Goal: Information Seeking & Learning: Learn about a topic

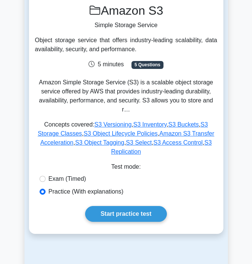
scroll to position [77, 0]
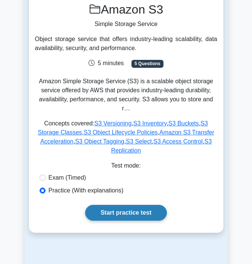
click at [131, 205] on link "Start practice test" at bounding box center [126, 213] width 82 height 16
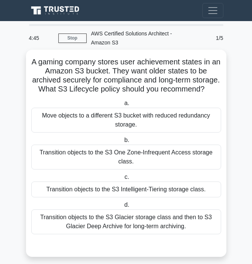
click at [124, 226] on div "Transition objects to the S3 Glacier storage class and then to S3 Glacier Deep …" at bounding box center [126, 222] width 190 height 25
click at [123, 208] on input "d. Transition objects to the S3 Glacier storage class and then to S3 Glacier De…" at bounding box center [123, 205] width 0 height 5
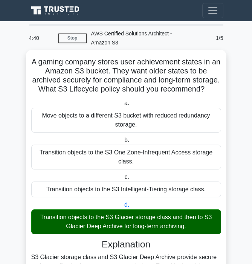
drag, startPoint x: 205, startPoint y: 91, endPoint x: 32, endPoint y: 62, distance: 174.8
click at [32, 62] on h5 "A gaming company stores user achievement states in an Amazon S3 bucket. They wa…" at bounding box center [127, 75] width 192 height 37
copy h5 "A gaming company stores user achievement states in an Amazon S3 bucket. They wa…"
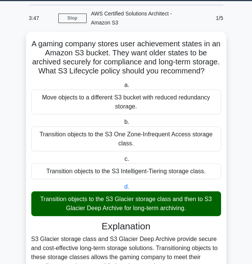
scroll to position [22, 0]
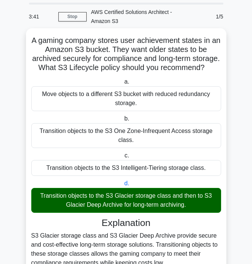
drag, startPoint x: 42, startPoint y: 96, endPoint x: 187, endPoint y: 208, distance: 182.6
click at [187, 208] on div "a. Move objects to a different S3 bucket with reduced redundancy storage. b. Tr…" at bounding box center [126, 145] width 199 height 139
copy div "Move objects to a different S3 bucket with reduced redundancy storage. b. Trans…"
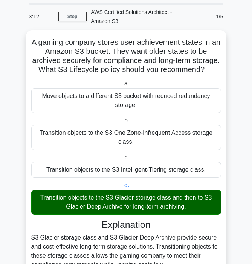
scroll to position [92, 0]
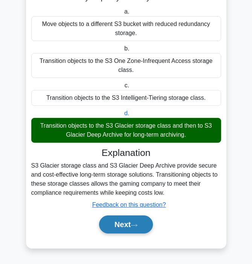
click at [123, 227] on button "Next" at bounding box center [126, 225] width 54 height 18
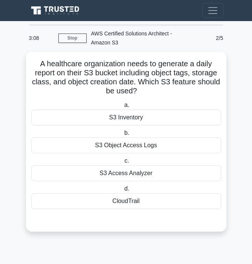
scroll to position [0, 0]
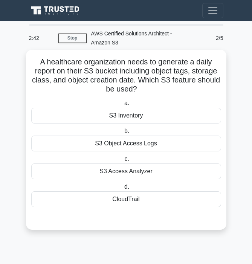
drag, startPoint x: 140, startPoint y: 91, endPoint x: 37, endPoint y: 65, distance: 105.7
click at [37, 65] on h5 "A healthcare organization needs to generate a daily report on their S3 bucket i…" at bounding box center [127, 75] width 192 height 37
copy h5 "A healthcare organization needs to generate a daily report on their S3 bucket i…"
drag, startPoint x: 141, startPoint y: 202, endPoint x: 109, endPoint y: 115, distance: 92.6
click at [109, 115] on div "a. S3 Inventory b. S3 Object Access Logs c. d." at bounding box center [126, 153] width 199 height 112
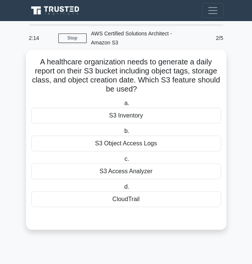
copy div "S3 Inventory b. S3 Object Access Logs c. S3 Access Analyzer d. CloudTrail"
click at [139, 142] on div "S3 Object Access Logs" at bounding box center [126, 144] width 190 height 16
click at [123, 134] on input "b. S3 Object Access Logs" at bounding box center [123, 131] width 0 height 5
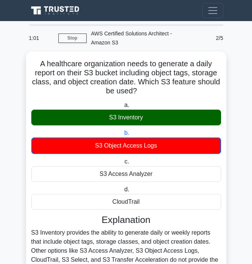
scroll to position [75, 0]
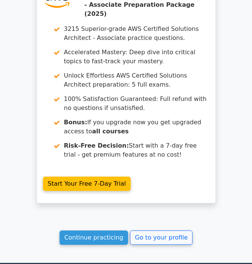
scroll to position [1242, 0]
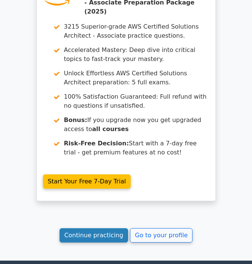
click at [101, 229] on link "Continue practicing" at bounding box center [94, 236] width 69 height 14
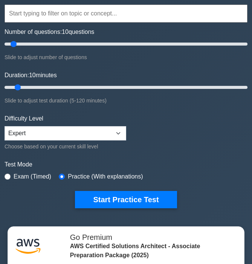
scroll to position [120, 0]
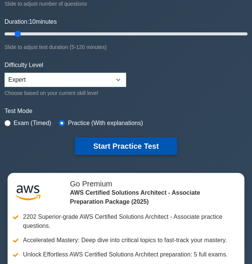
click at [103, 142] on button "Start Practice Test" at bounding box center [126, 146] width 102 height 17
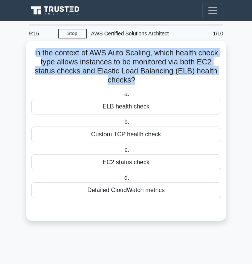
drag, startPoint x: 135, startPoint y: 86, endPoint x: 37, endPoint y: 54, distance: 103.5
click at [37, 54] on div "In the context of AWS Auto Scaling, which health check type allows instances to…" at bounding box center [126, 131] width 195 height 174
click at [140, 81] on icon ".spinner_0XTQ{transform-origin:center;animation:spinner_y6GP .75s linear infini…" at bounding box center [139, 80] width 9 height 9
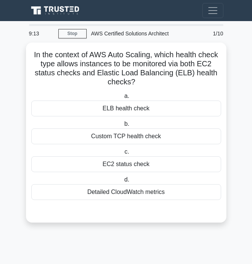
drag, startPoint x: 140, startPoint y: 81, endPoint x: 22, endPoint y: 56, distance: 120.1
click at [22, 56] on main "9:13 Stop AWS Certified Solutions Architect Advanced 1/10 In the context of AWS…" at bounding box center [126, 142] width 252 height 243
copy h5 "In the context of AWS Auto Scaling, which health check type allows instances to…"
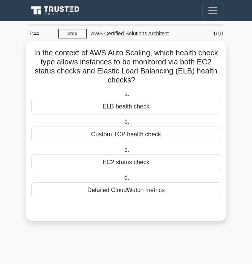
drag, startPoint x: 165, startPoint y: 189, endPoint x: 101, endPoint y: 108, distance: 102.6
click at [101, 108] on div "a. ELB health check b. Custom TCP health check c. d." at bounding box center [126, 144] width 199 height 112
copy div "ELB health check b. Custom TCP health check c. EC2 status check d. Detailed Clo…"
click at [146, 164] on div "EC2 status check" at bounding box center [126, 163] width 190 height 16
click at [123, 153] on input "c. EC2 status check" at bounding box center [123, 150] width 0 height 5
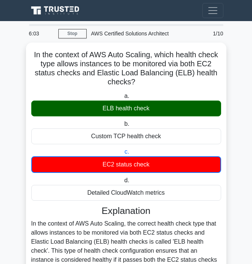
scroll to position [165, 0]
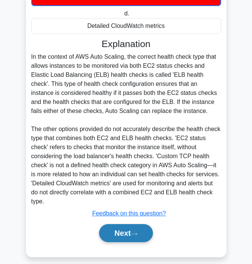
click at [119, 226] on button "Next" at bounding box center [126, 233] width 54 height 18
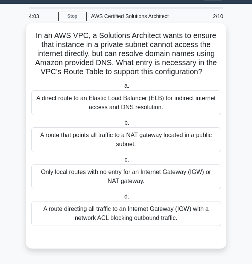
click at [118, 185] on div "Only local routes with no entry for an Internet Gateway (IGW) or NAT gateway." at bounding box center [126, 176] width 190 height 25
click at [123, 163] on input "c. Only local routes with no entry for an Internet Gateway (IGW) or NAT gateway." at bounding box center [123, 160] width 0 height 5
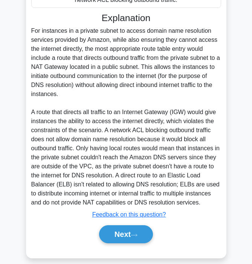
scroll to position [247, 0]
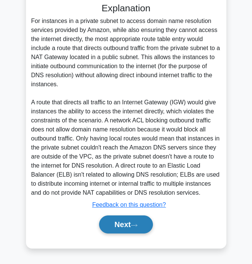
click at [112, 227] on button "Next" at bounding box center [126, 225] width 54 height 18
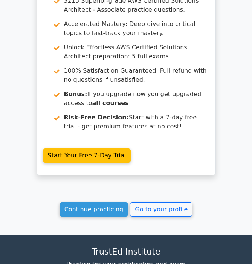
scroll to position [1425, 0]
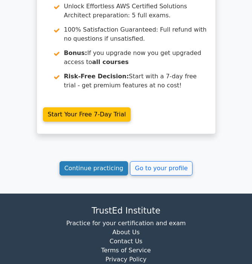
click at [100, 161] on link "Continue practicing" at bounding box center [94, 168] width 69 height 14
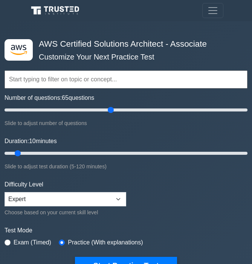
drag, startPoint x: 13, startPoint y: 111, endPoint x: 114, endPoint y: 122, distance: 101.0
type input "90"
click at [113, 115] on input "Number of questions: 65 questions" at bounding box center [126, 110] width 243 height 9
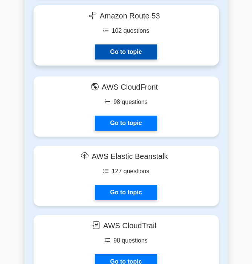
scroll to position [1155, 0]
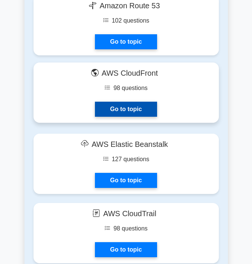
click at [129, 109] on link "Go to topic" at bounding box center [126, 109] width 62 height 15
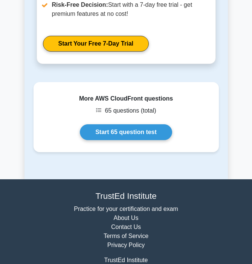
scroll to position [1183, 0]
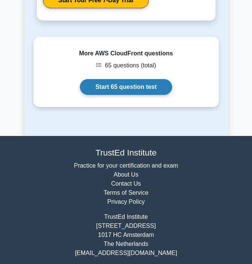
click at [141, 79] on link "Start 65 question test" at bounding box center [126, 87] width 92 height 16
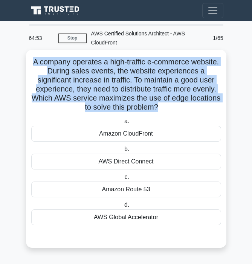
drag, startPoint x: 153, startPoint y: 113, endPoint x: 26, endPoint y: 60, distance: 137.2
click at [26, 60] on div "A company operates a high-traffic e-commerce website. During sales events, the …" at bounding box center [126, 149] width 201 height 198
copy div "A company operates a high-traffic e-commerce website. During sales events, the …"
drag, startPoint x: 160, startPoint y: 217, endPoint x: 99, endPoint y: 131, distance: 105.5
click at [99, 131] on div "a. Amazon CloudFront b. AWS Direct Connect c. d." at bounding box center [126, 171] width 199 height 112
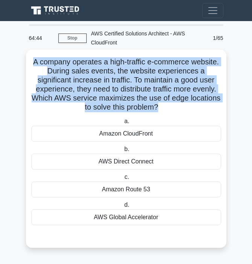
copy div "Amazon CloudFront b. AWS Direct Connect c. Amazon Route 53 d. AWS Global Accele…"
click at [86, 137] on div "Amazon CloudFront" at bounding box center [126, 134] width 190 height 16
click at [123, 124] on input "a. Amazon CloudFront" at bounding box center [123, 121] width 0 height 5
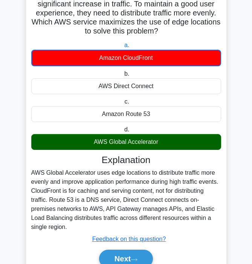
scroll to position [111, 0]
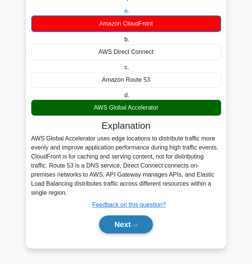
click at [118, 227] on button "Next" at bounding box center [126, 225] width 54 height 18
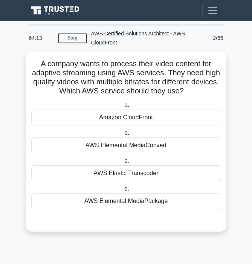
scroll to position [0, 0]
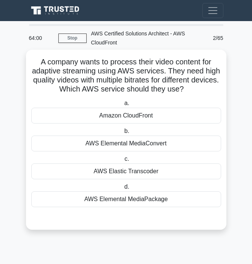
click at [125, 147] on div "AWS Elemental MediaConvert" at bounding box center [126, 144] width 190 height 16
click at [123, 134] on input "b. AWS Elemental MediaConvert" at bounding box center [123, 131] width 0 height 5
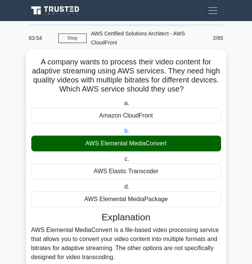
click at [181, 89] on h5 "A company wants to process their video content for adaptive streaming using AWS…" at bounding box center [127, 75] width 192 height 37
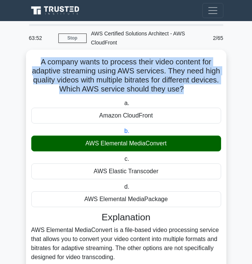
drag, startPoint x: 182, startPoint y: 89, endPoint x: 29, endPoint y: 63, distance: 155.0
click at [29, 63] on div "A company wants to process their video content for adaptive streaming using AWS…" at bounding box center [126, 182] width 195 height 258
copy h5 "A company wants to process their video content for adaptive streaming using AWS…"
drag, startPoint x: 166, startPoint y: 201, endPoint x: 100, endPoint y: 116, distance: 107.8
click at [100, 116] on div "a. Amazon CloudFront b. AWS Elemental MediaConvert" at bounding box center [126, 153] width 199 height 112
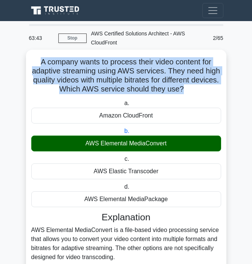
copy div "Amazon CloudFront b. AWS Elemental MediaConvert c. AWS Elastic Transcoder d. AW…"
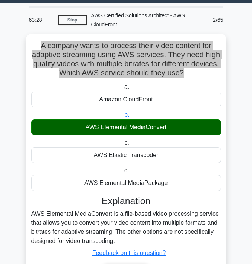
scroll to position [65, 0]
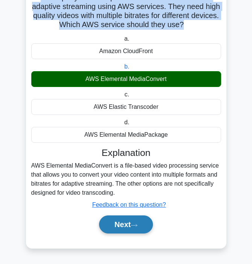
click at [132, 222] on button "Next" at bounding box center [126, 225] width 54 height 18
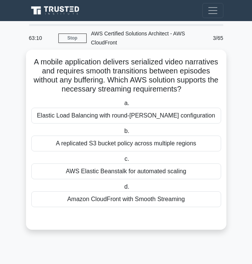
click at [140, 202] on div "Amazon CloudFront with Smooth Streaming" at bounding box center [126, 200] width 190 height 16
click at [123, 190] on input "d. Amazon CloudFront with Smooth Streaming" at bounding box center [123, 187] width 0 height 5
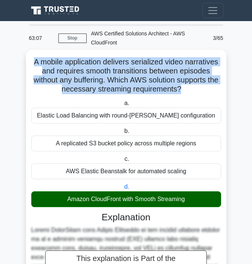
drag, startPoint x: 178, startPoint y: 92, endPoint x: 27, endPoint y: 62, distance: 153.8
copy h5 "A mobile application delivers serialized video narratives and requires smooth t…"
drag, startPoint x: 188, startPoint y: 200, endPoint x: 49, endPoint y: 115, distance: 162.8
click at [49, 115] on div "a. Elastic Load Balancing with round-[PERSON_NAME] configuration b. A replicate…" at bounding box center [126, 153] width 199 height 112
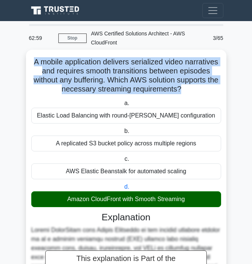
copy div "Elastic Load Balancing with round-[PERSON_NAME] configuration b. A replicated S…"
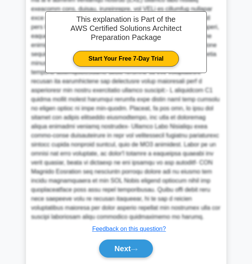
scroll to position [255, 0]
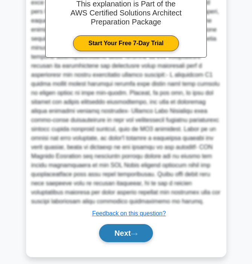
click at [109, 225] on button "Next" at bounding box center [126, 233] width 54 height 18
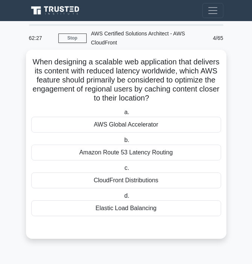
click at [143, 180] on div "CloudFront Distributions" at bounding box center [126, 181] width 190 height 16
click at [123, 171] on input "c. CloudFront Distributions" at bounding box center [123, 168] width 0 height 5
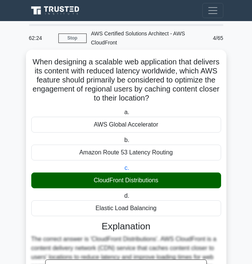
drag, startPoint x: 153, startPoint y: 99, endPoint x: 36, endPoint y: 63, distance: 122.2
click at [36, 63] on h5 "When designing a scalable web application that delivers its content with reduce…" at bounding box center [127, 80] width 192 height 46
copy h5 "When designing a scalable web application that delivers its content with reduce…"
drag, startPoint x: 159, startPoint y: 210, endPoint x: 95, endPoint y: 118, distance: 111.3
click at [95, 118] on div "a. AWS Global Accelerator b. Amazon Route 53 Latency Routing c. d." at bounding box center [126, 162] width 199 height 112
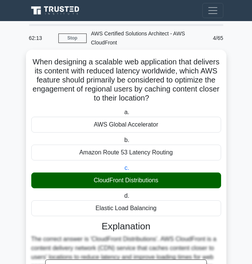
copy div "AWS Global Accelerator b. Amazon Route 53 Latency Routing c. CloudFront Distrib…"
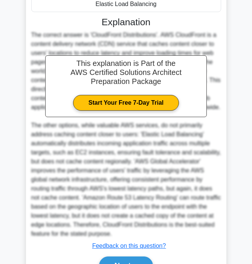
scroll to position [255, 0]
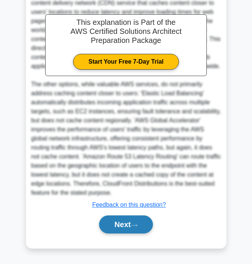
click at [117, 225] on button "Next" at bounding box center [126, 225] width 54 height 18
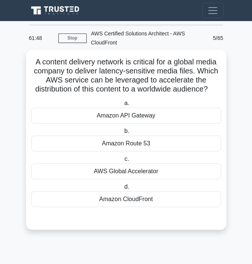
click at [129, 177] on div "AWS Global Accelerator" at bounding box center [126, 172] width 190 height 16
click at [123, 162] on input "c. AWS Global Accelerator" at bounding box center [123, 159] width 0 height 5
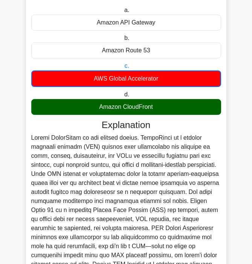
scroll to position [183, 0]
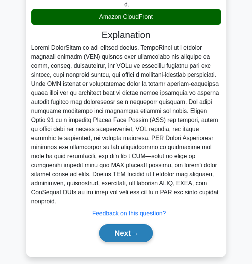
click at [128, 224] on button "Next" at bounding box center [126, 233] width 54 height 18
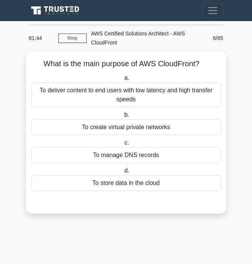
scroll to position [0, 0]
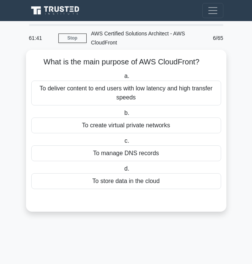
click at [130, 83] on div "To deliver content to end users with low latency and high transfer speeds" at bounding box center [126, 93] width 190 height 25
click at [123, 79] on input "a. To deliver content to end users with low latency and high transfer speeds" at bounding box center [123, 76] width 0 height 5
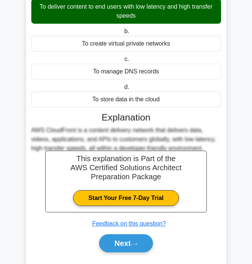
scroll to position [101, 0]
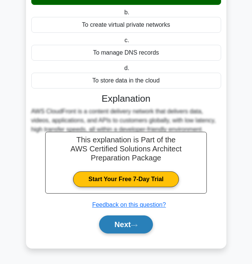
click at [128, 222] on button "Next" at bounding box center [126, 225] width 54 height 18
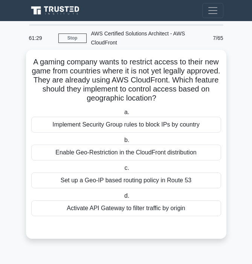
click at [152, 181] on div "Set up a Geo-IP based routing policy in Route 53" at bounding box center [126, 181] width 190 height 16
click at [123, 171] on input "c. Set up a Geo-IP based routing policy in Route 53" at bounding box center [123, 168] width 0 height 5
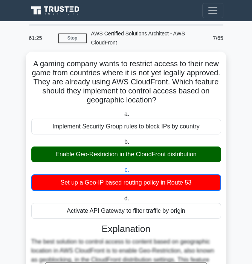
drag, startPoint x: 156, startPoint y: 103, endPoint x: 15, endPoint y: 61, distance: 147.1
click at [15, 61] on main "61:25 Stop AWS Certified Solutions Architect - AWS CloudFront Master 7/65 A gam…" at bounding box center [126, 243] width 252 height 444
copy h5 "A gaming company wants to restrict access to their new game from countries wher…"
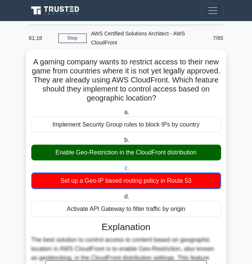
drag, startPoint x: 178, startPoint y: 212, endPoint x: 54, endPoint y: 126, distance: 151.0
click at [54, 126] on div "a. Implement Security Group rules to block IPs by country b. Enable Geo-Restric…" at bounding box center [126, 162] width 199 height 112
copy div "mplement Security Group rules to block IPs by country b. Enable Geo-Restriction…"
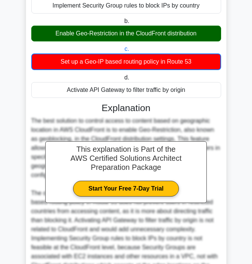
scroll to position [201, 0]
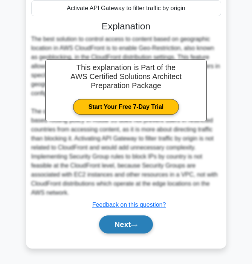
click at [117, 226] on button "Next" at bounding box center [126, 225] width 54 height 18
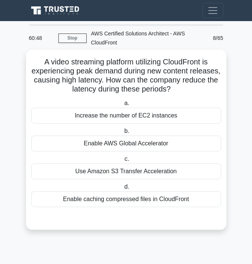
drag, startPoint x: 172, startPoint y: 89, endPoint x: 34, endPoint y: 63, distance: 140.9
click at [34, 63] on h5 "A video streaming platform utilizing CloudFront is experiencing peak demand dur…" at bounding box center [127, 75] width 192 height 37
click at [137, 145] on div "Enable AWS Global Accelerator" at bounding box center [126, 144] width 190 height 16
click at [123, 134] on input "b. Enable AWS Global Accelerator" at bounding box center [123, 131] width 0 height 5
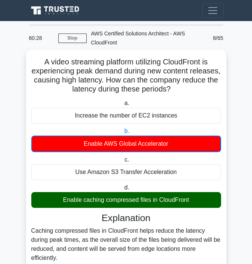
drag, startPoint x: 185, startPoint y: 203, endPoint x: 68, endPoint y: 115, distance: 146.4
click at [66, 115] on div "a. Increase the number of EC2 instances b. Enable AWS Global Accelerator c. d." at bounding box center [126, 153] width 199 height 112
